Goal: Check status: Check status

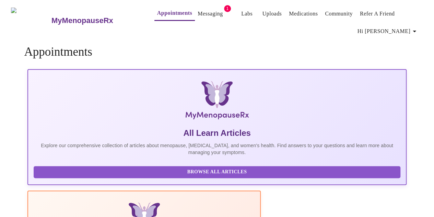
click at [199, 9] on link "Messaging" at bounding box center [210, 14] width 25 height 10
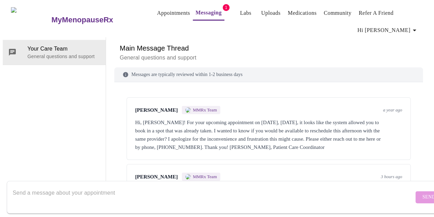
click at [209, 13] on link "Messaging" at bounding box center [209, 13] width 26 height 10
click at [159, 14] on link "Appointments" at bounding box center [173, 13] width 33 height 10
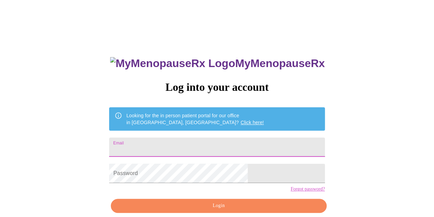
type input "[EMAIL_ADDRESS][DOMAIN_NAME]"
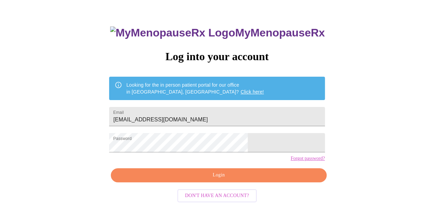
click at [210, 194] on div "MyMenopauseRx Log into your account Looking for the in person patient portal fo…" at bounding box center [216, 123] width 229 height 217
click at [209, 179] on span "Login" at bounding box center [219, 175] width 200 height 9
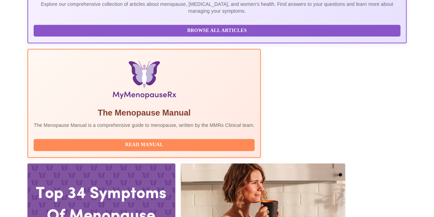
scroll to position [202, 0]
